Goal: Book appointment/travel/reservation

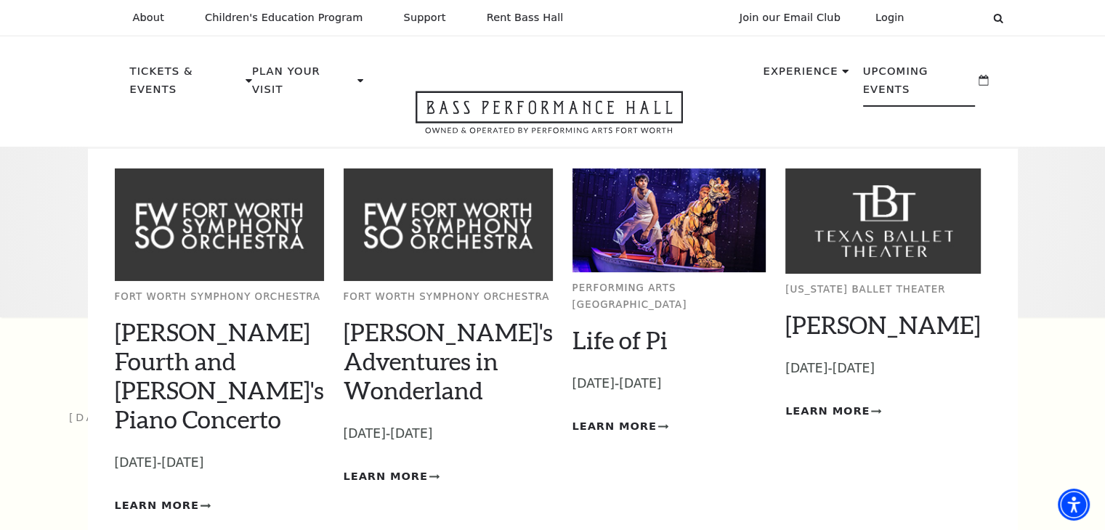
drag, startPoint x: 576, startPoint y: 511, endPoint x: 566, endPoint y: 490, distance: 22.7
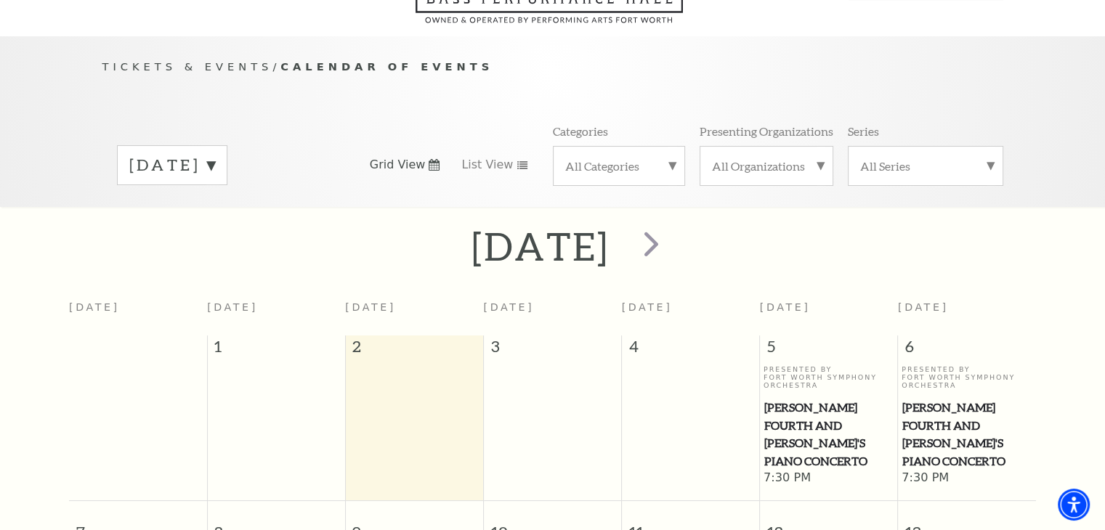
scroll to position [128, 0]
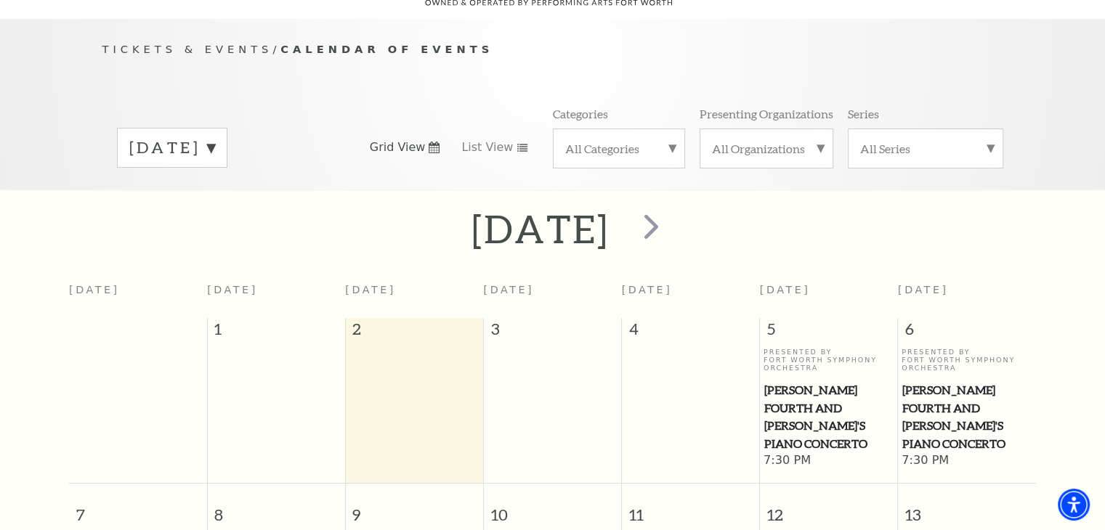
click at [215, 137] on label "[DATE]" at bounding box center [172, 148] width 86 height 23
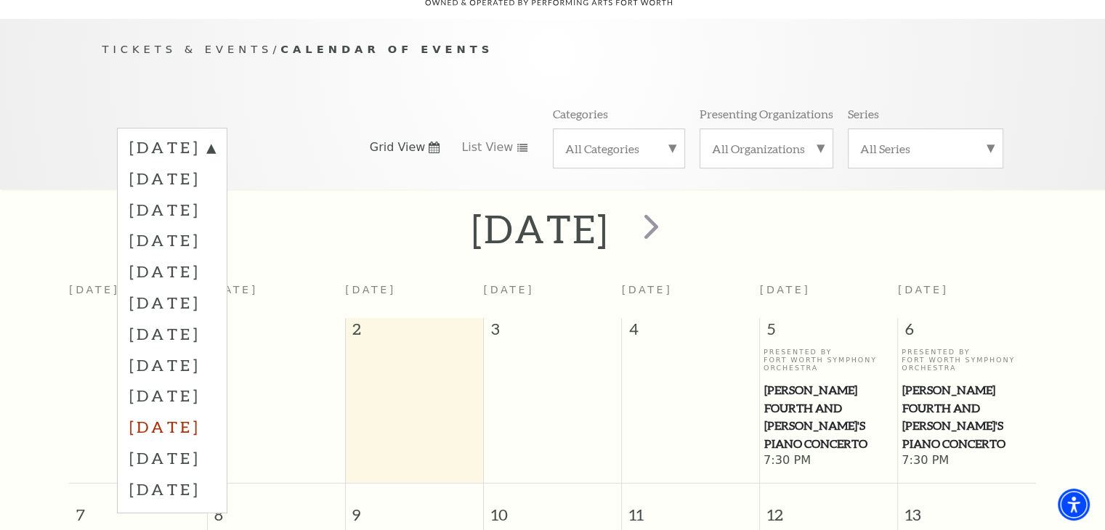
click at [206, 411] on label "June 2026" at bounding box center [172, 426] width 86 height 31
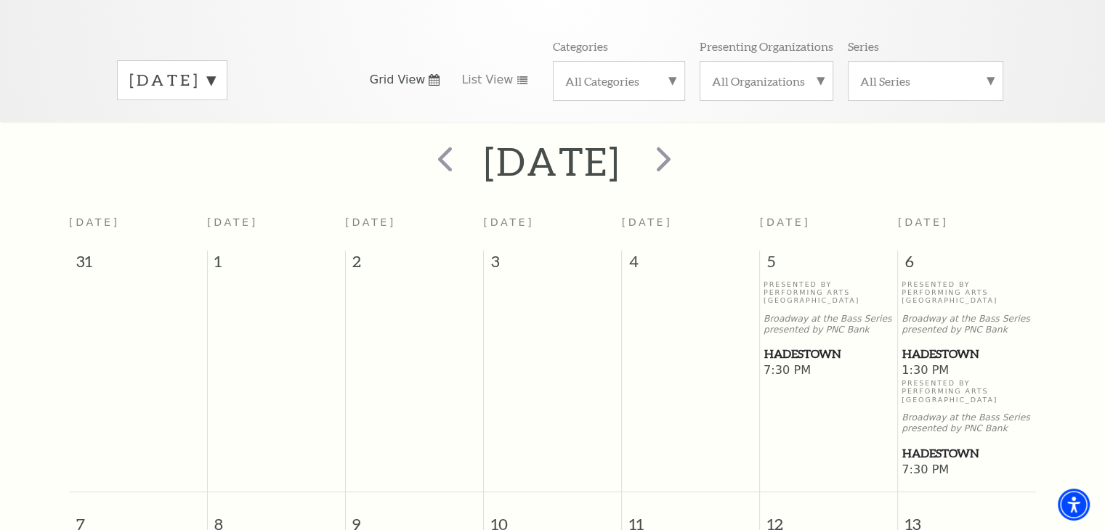
scroll to position [200, 0]
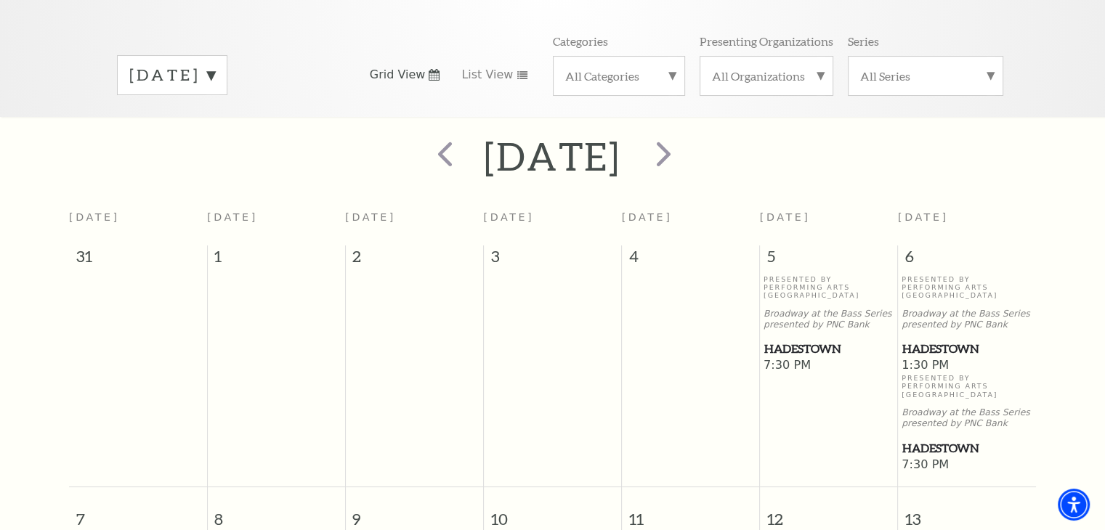
click at [796, 340] on span "Hadestown" at bounding box center [828, 349] width 129 height 18
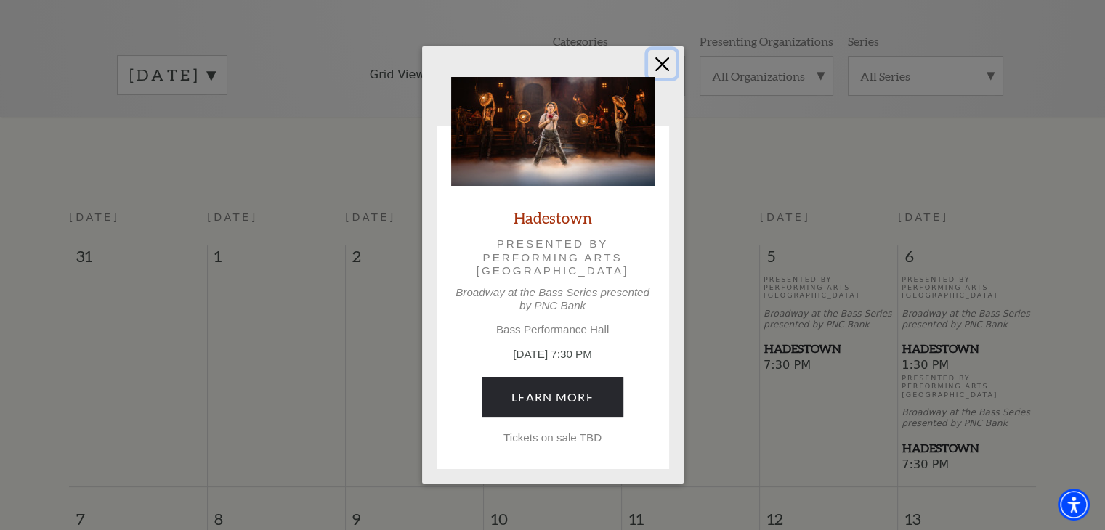
click at [659, 70] on button "Close" at bounding box center [662, 64] width 28 height 28
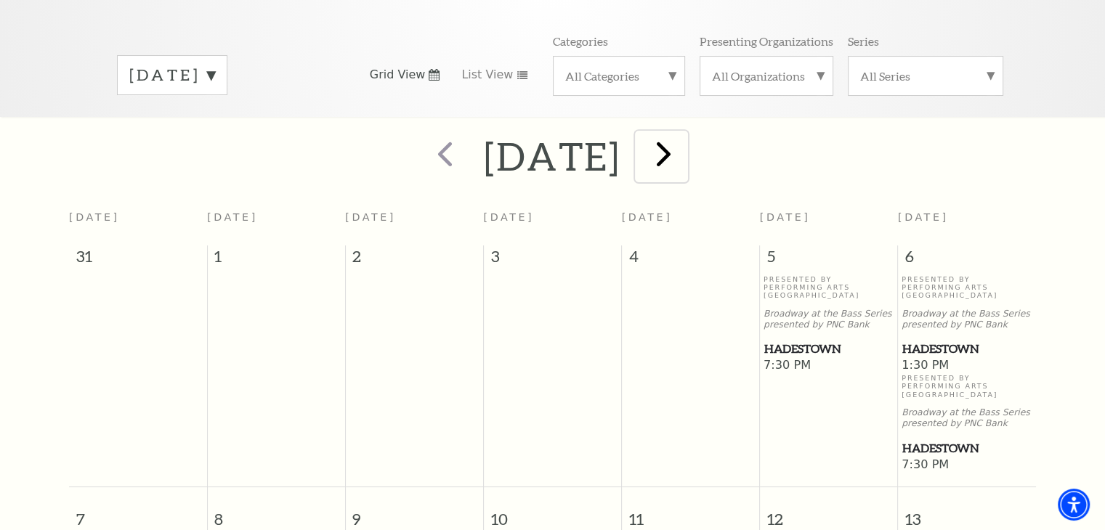
click at [684, 142] on span "next" at bounding box center [663, 153] width 41 height 41
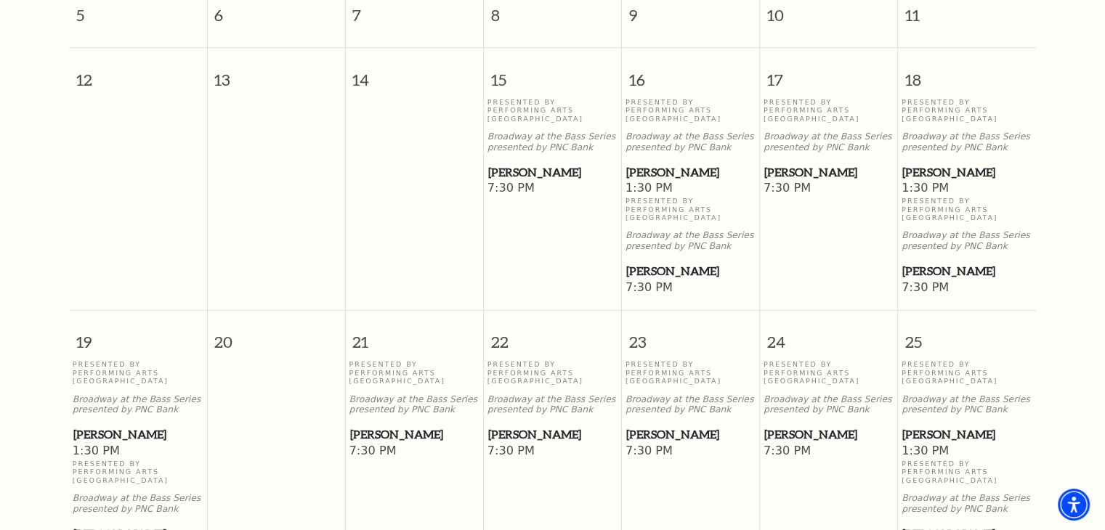
scroll to position [709, 0]
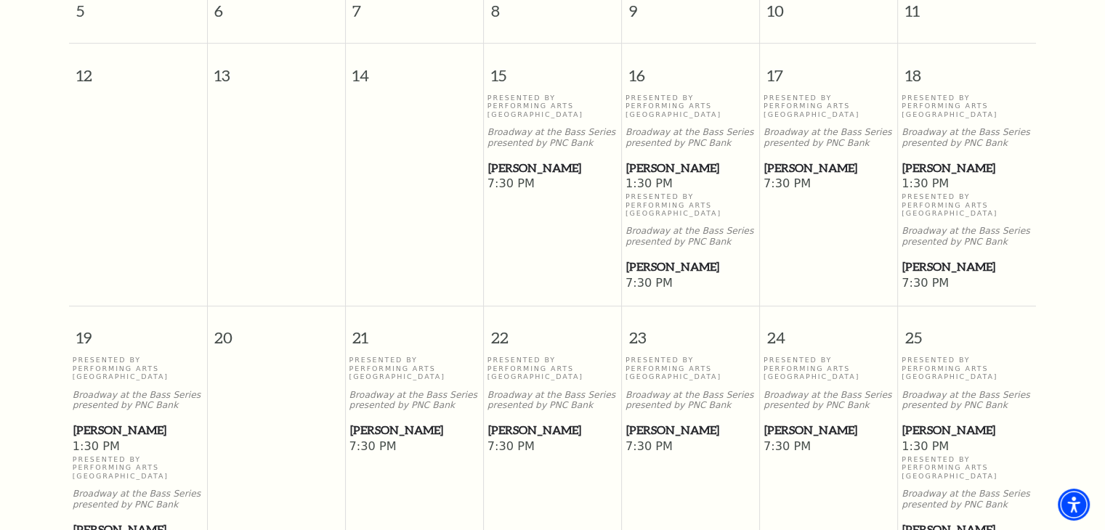
click at [520, 159] on span "[PERSON_NAME]" at bounding box center [552, 168] width 129 height 18
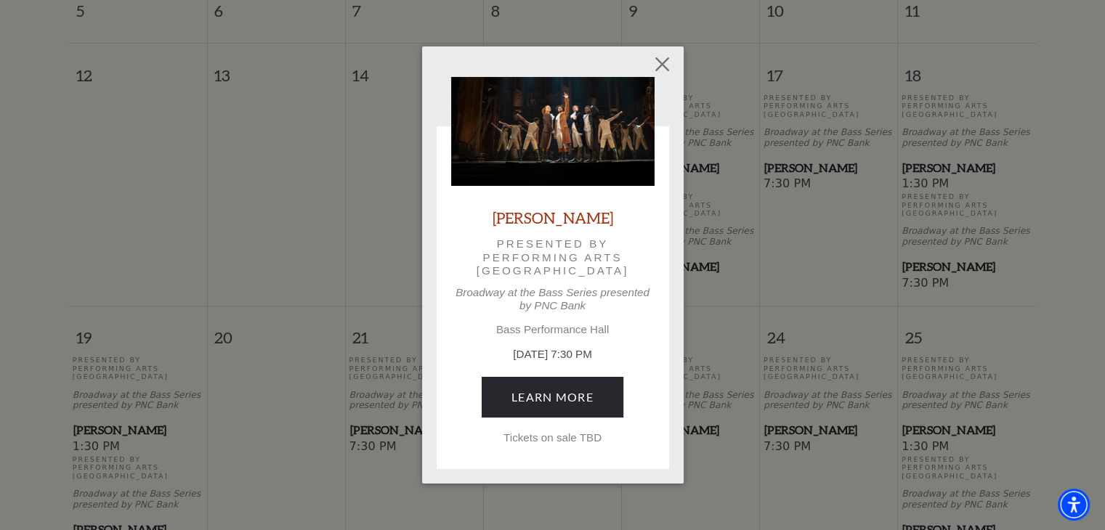
click at [556, 359] on p "July 15, 7:30 PM" at bounding box center [552, 354] width 203 height 17
click at [558, 352] on p "July 15, 7:30 PM" at bounding box center [552, 354] width 203 height 17
click at [668, 59] on button "Close" at bounding box center [662, 64] width 28 height 28
